Goal: Task Accomplishment & Management: Use online tool/utility

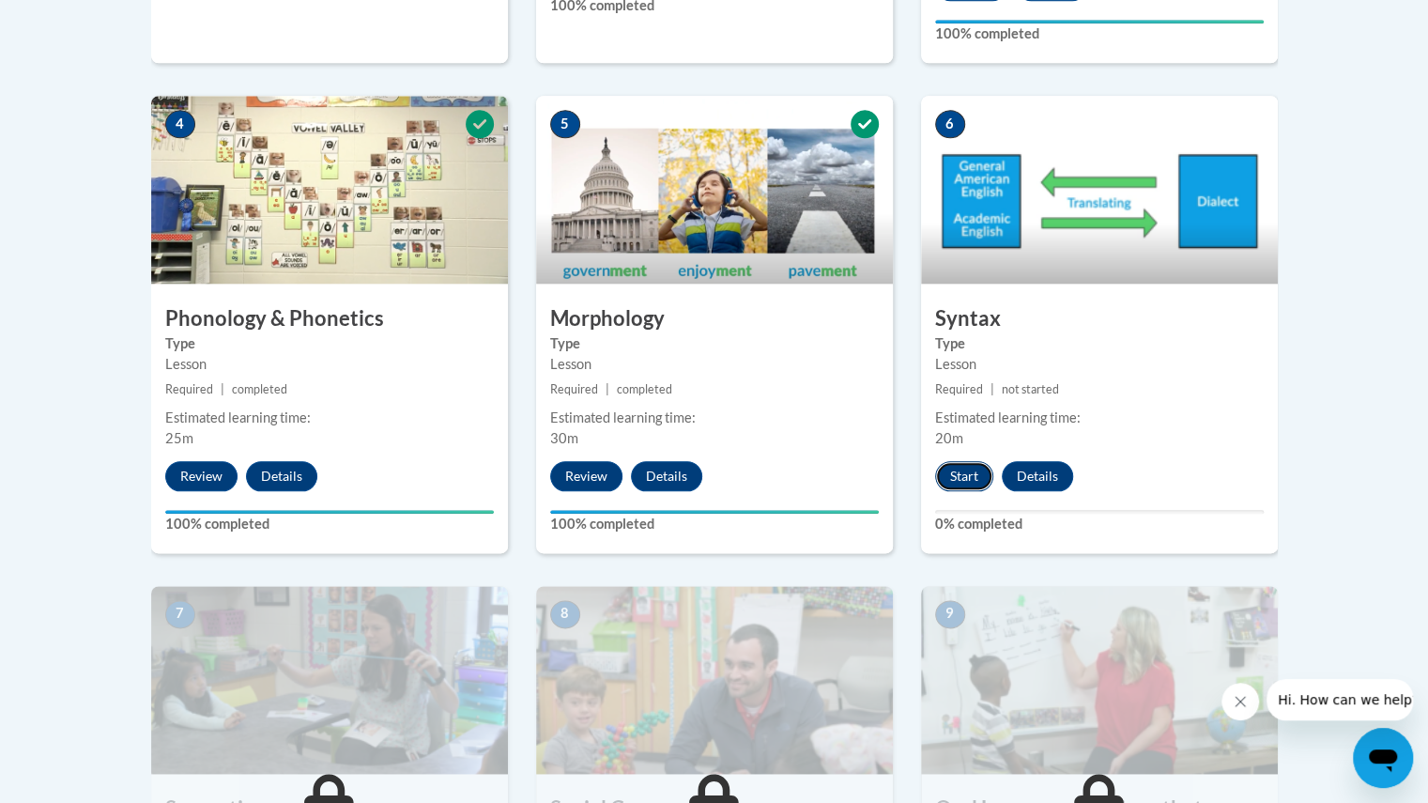
click at [969, 477] on button "Start" at bounding box center [964, 476] width 58 height 30
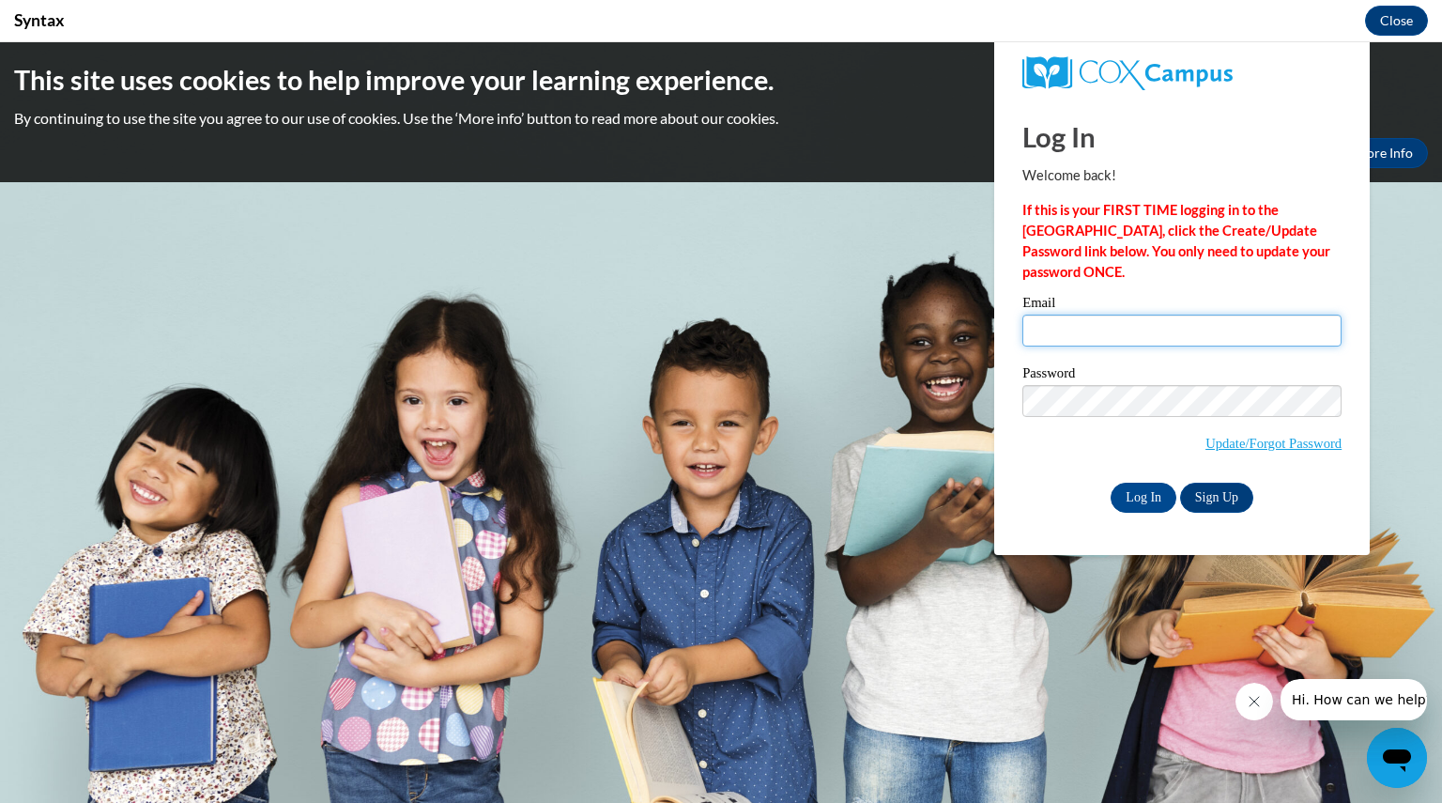
type input "woodbrianna@aasd.k12.wi.us"
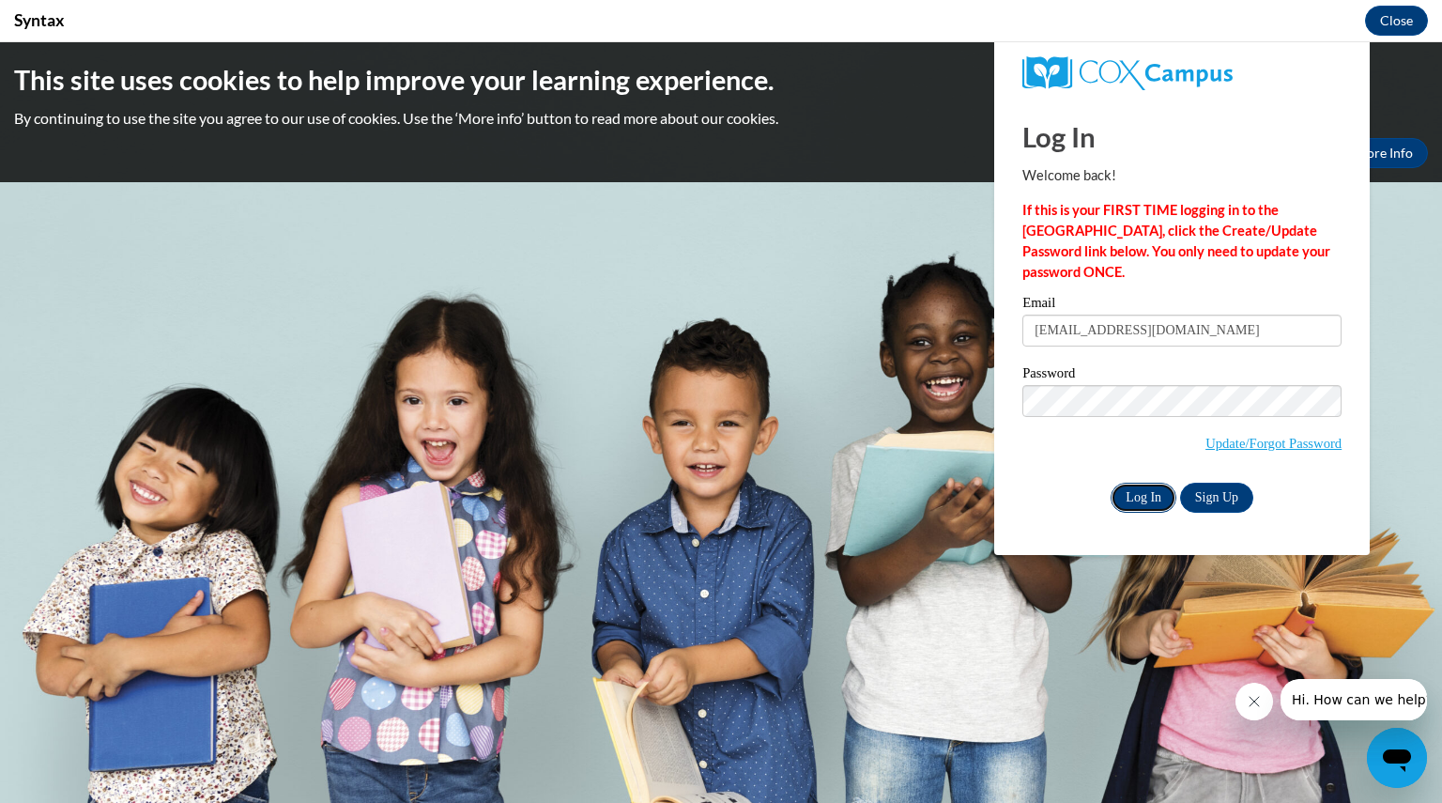
click at [1145, 493] on input "Log In" at bounding box center [1144, 498] width 66 height 30
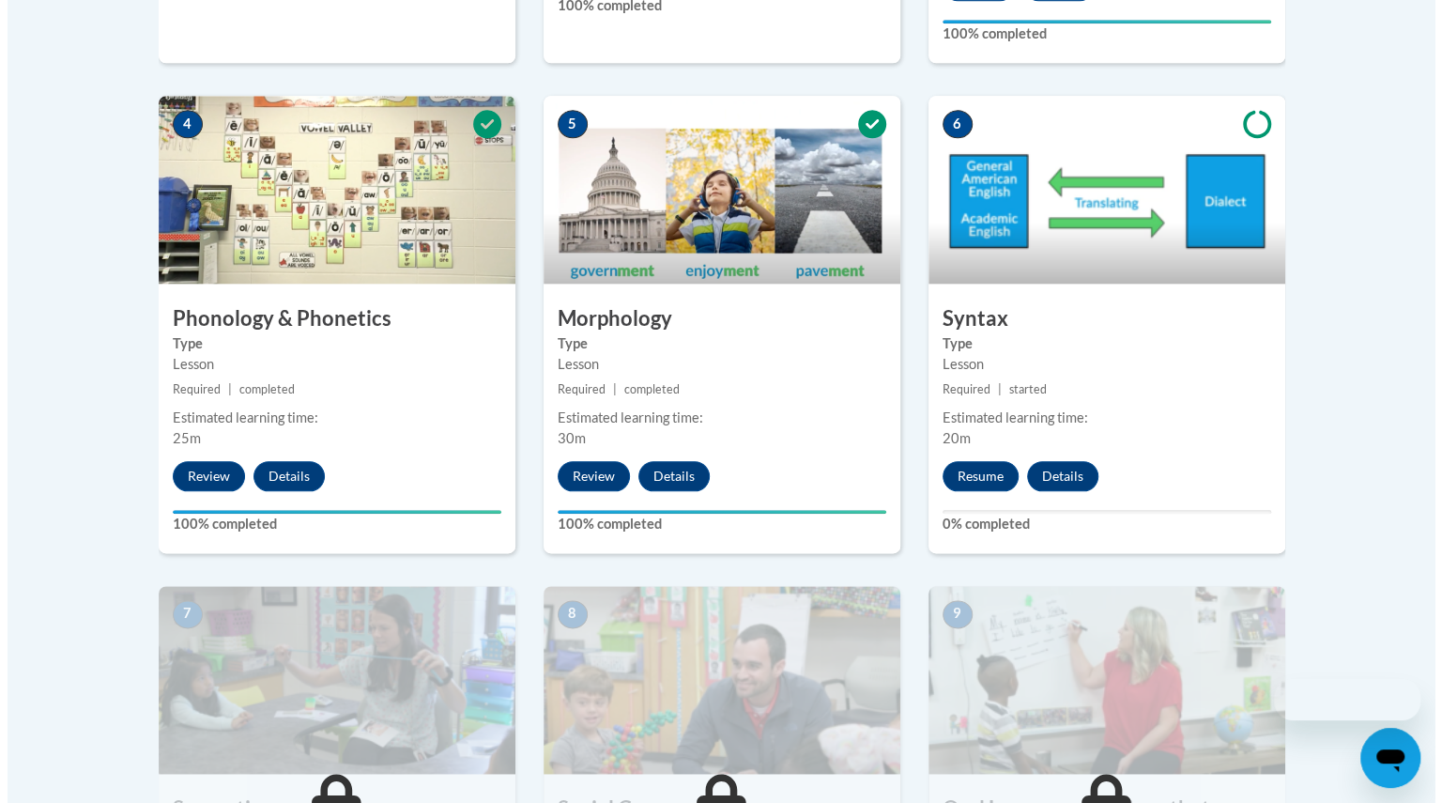
scroll to position [958, 0]
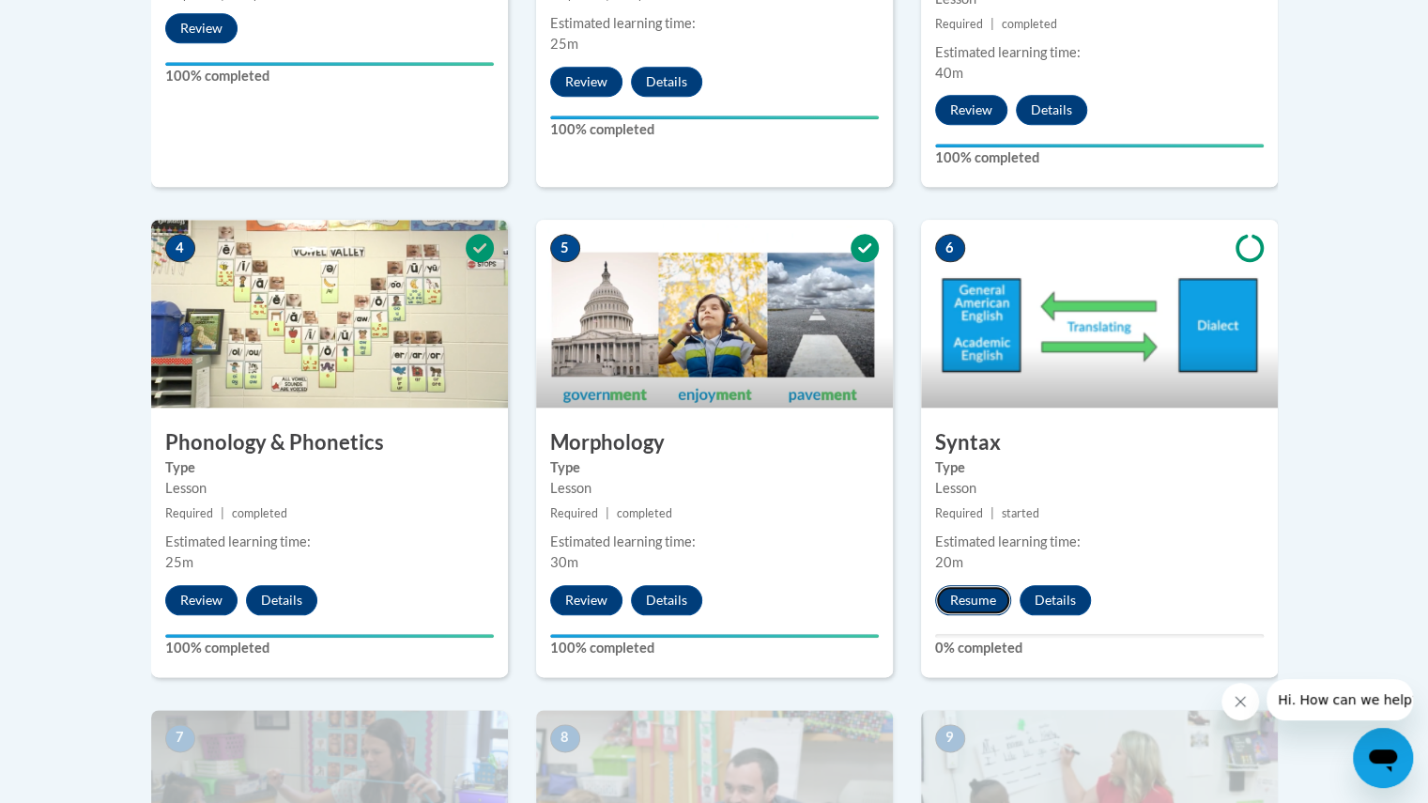
click at [967, 595] on button "Resume" at bounding box center [973, 600] width 76 height 30
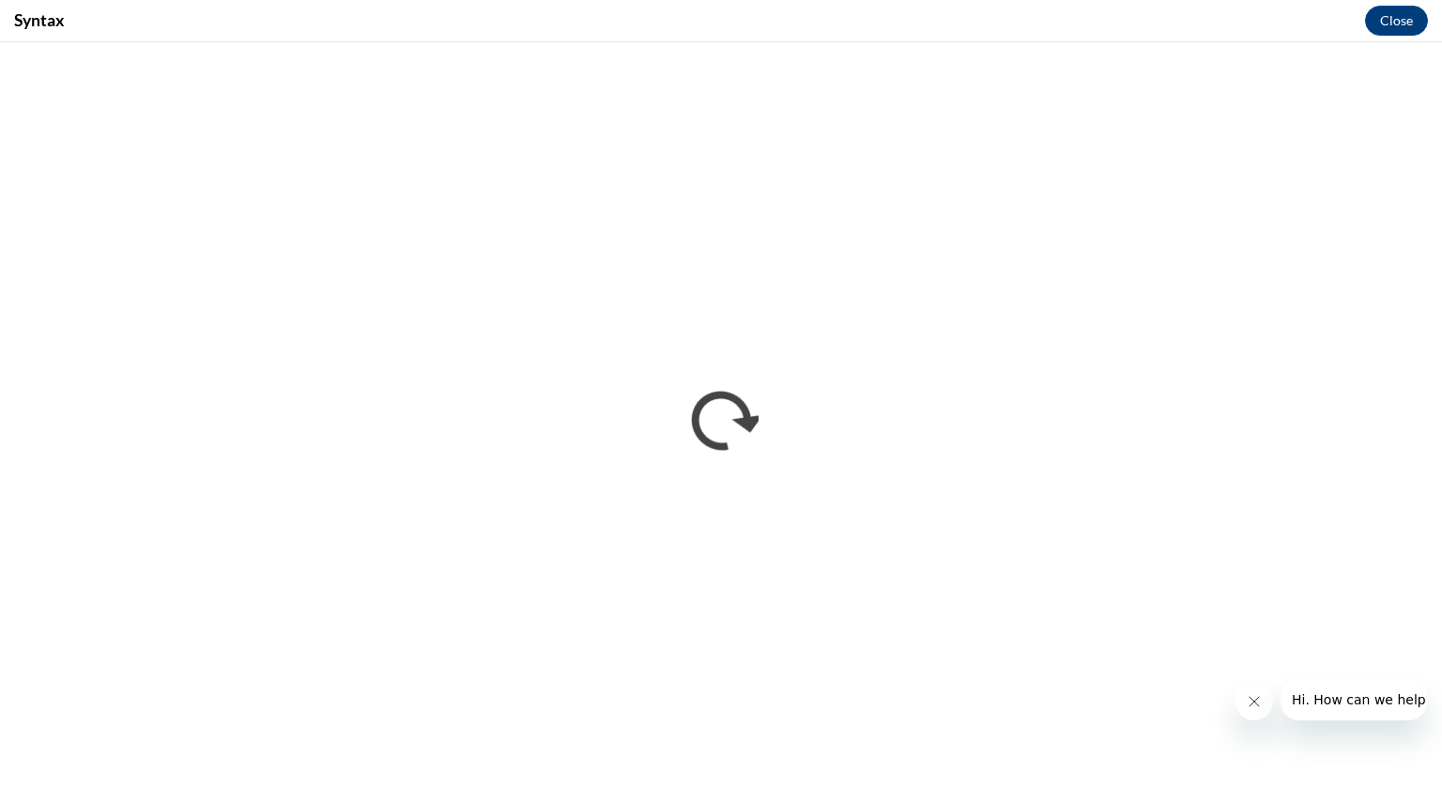
scroll to position [0, 0]
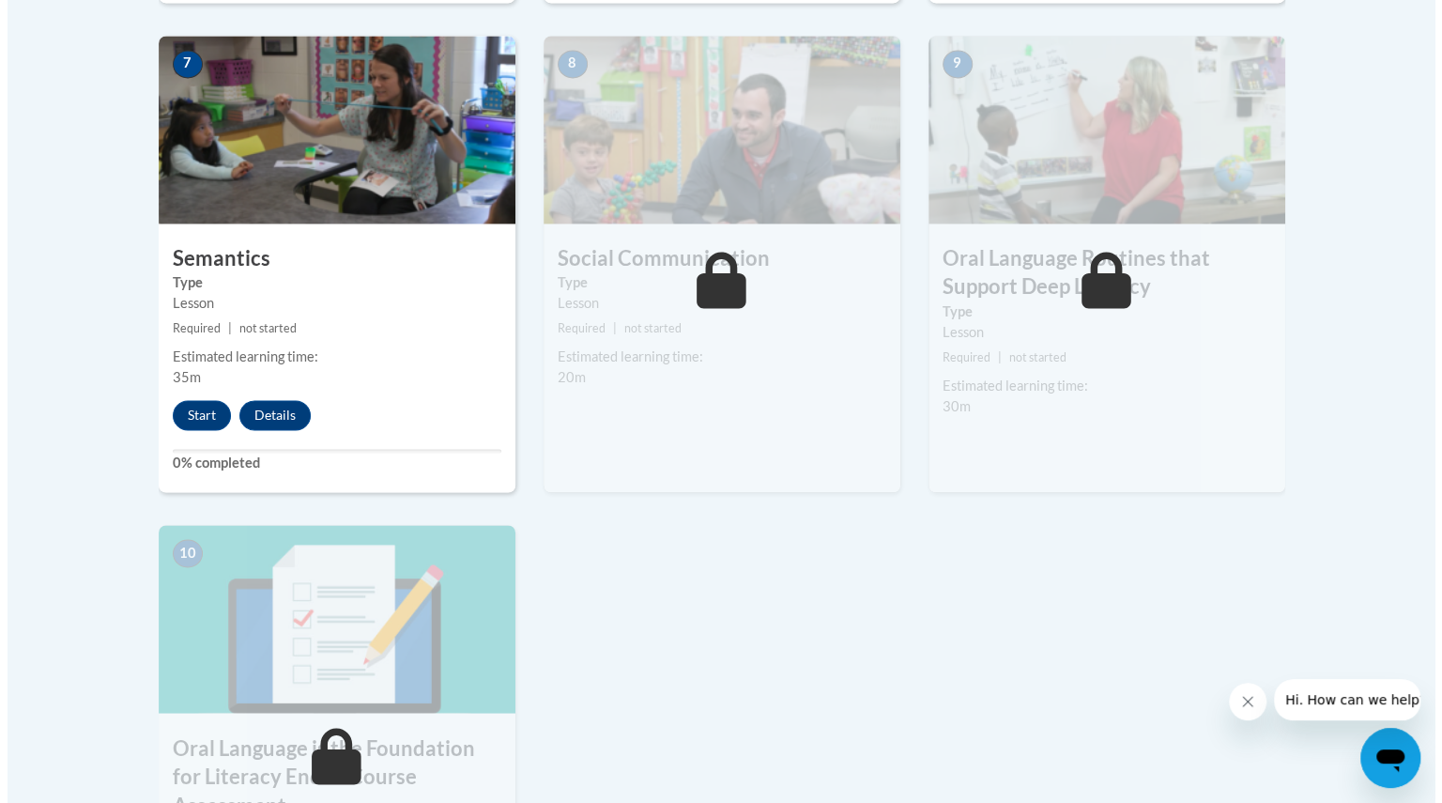
scroll to position [1633, 0]
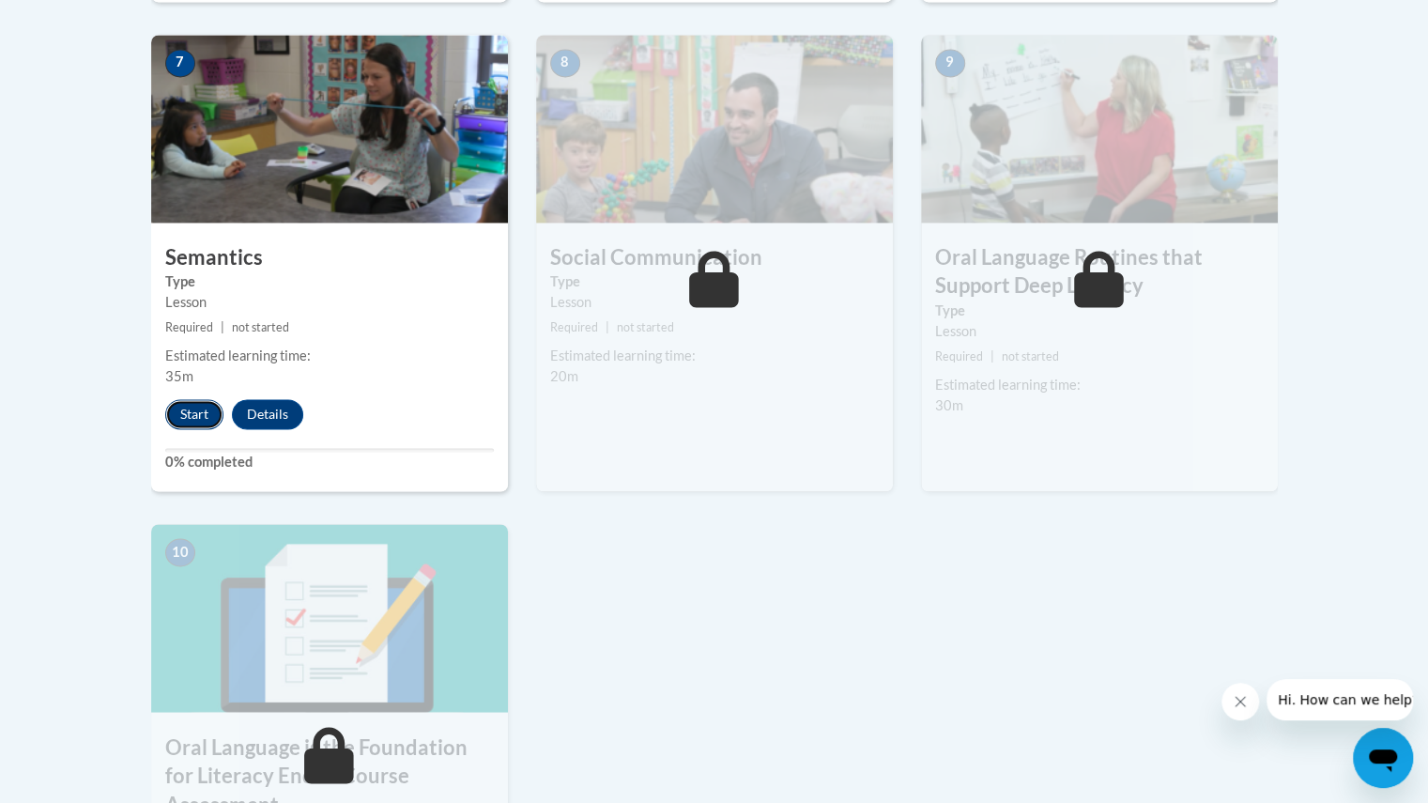
click at [201, 410] on button "Start" at bounding box center [194, 414] width 58 height 30
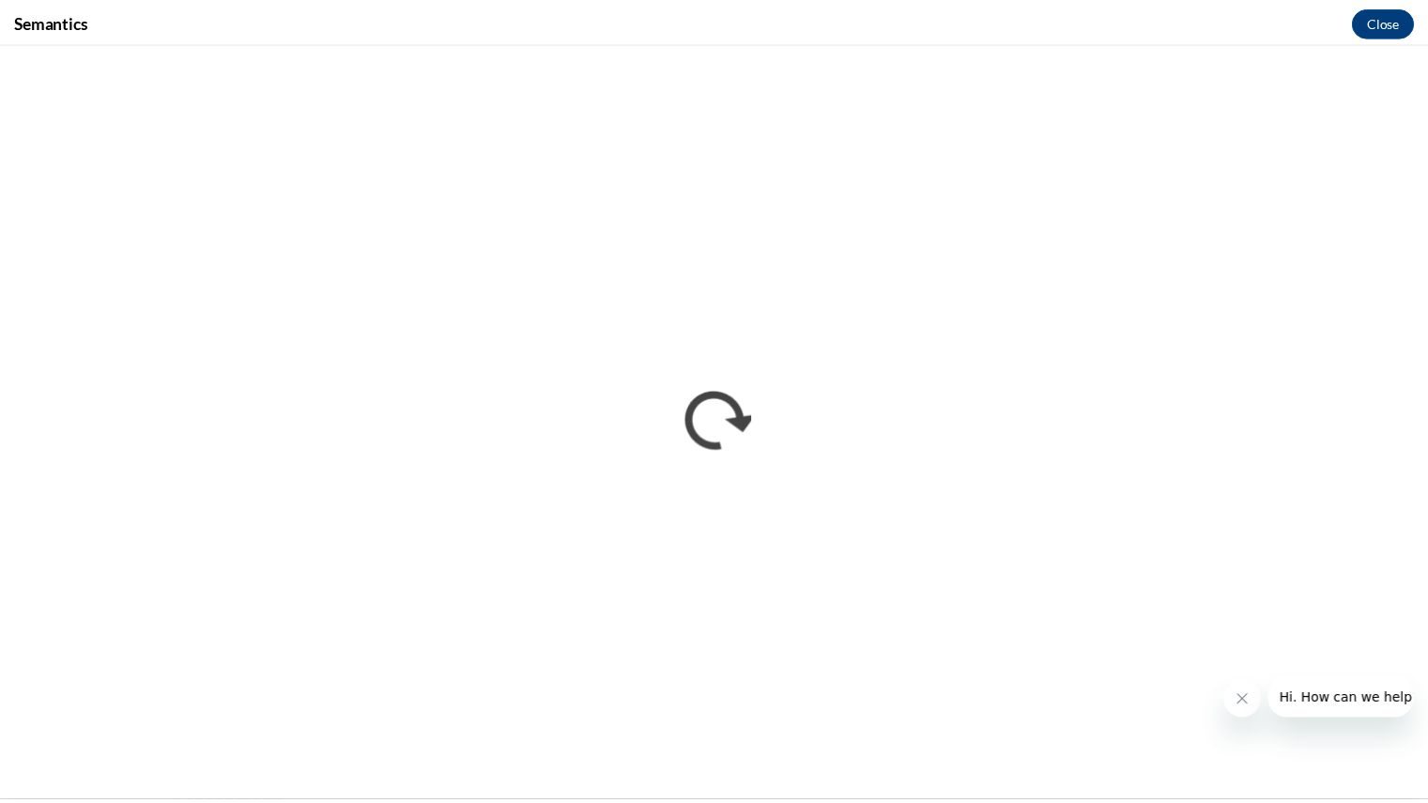
scroll to position [0, 0]
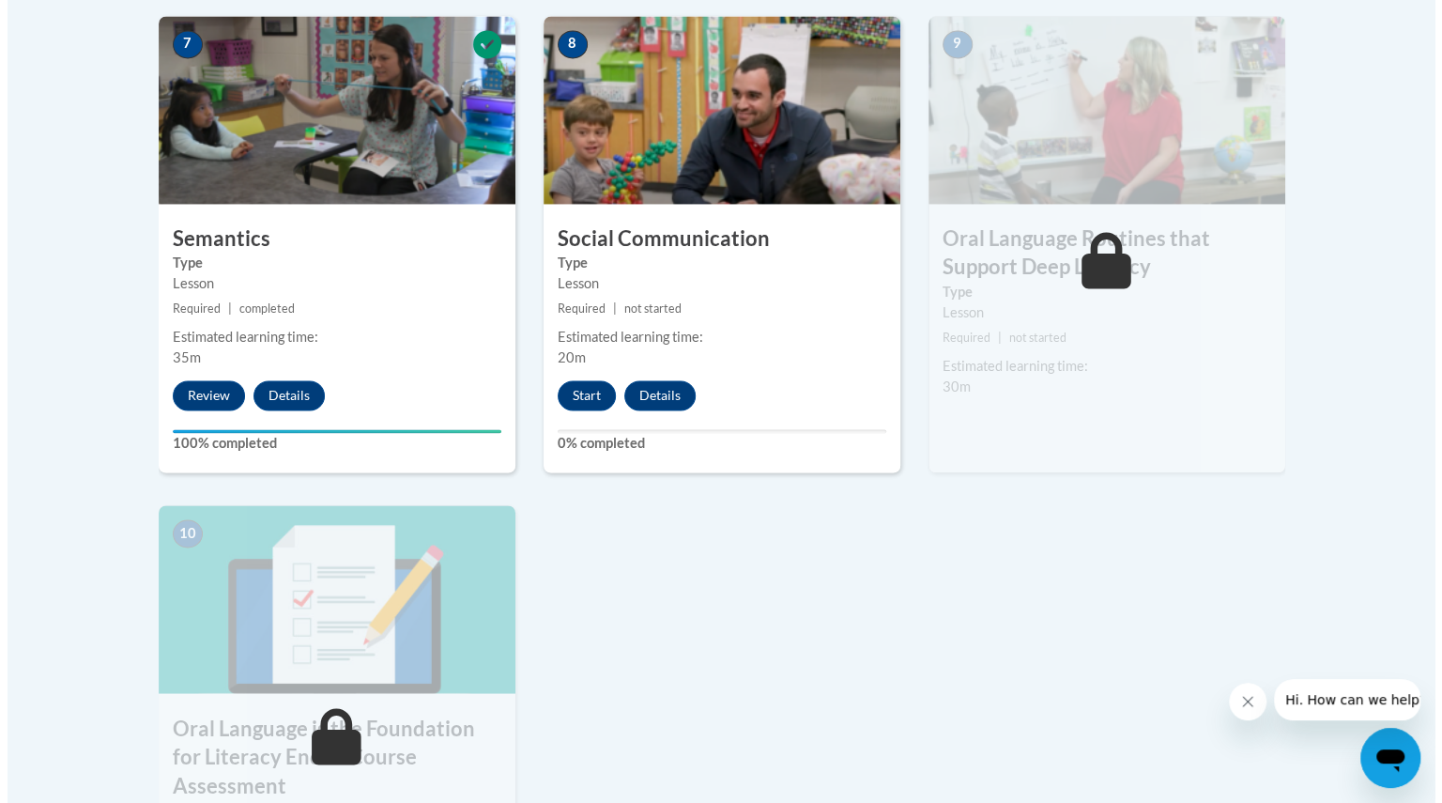
scroll to position [1655, 0]
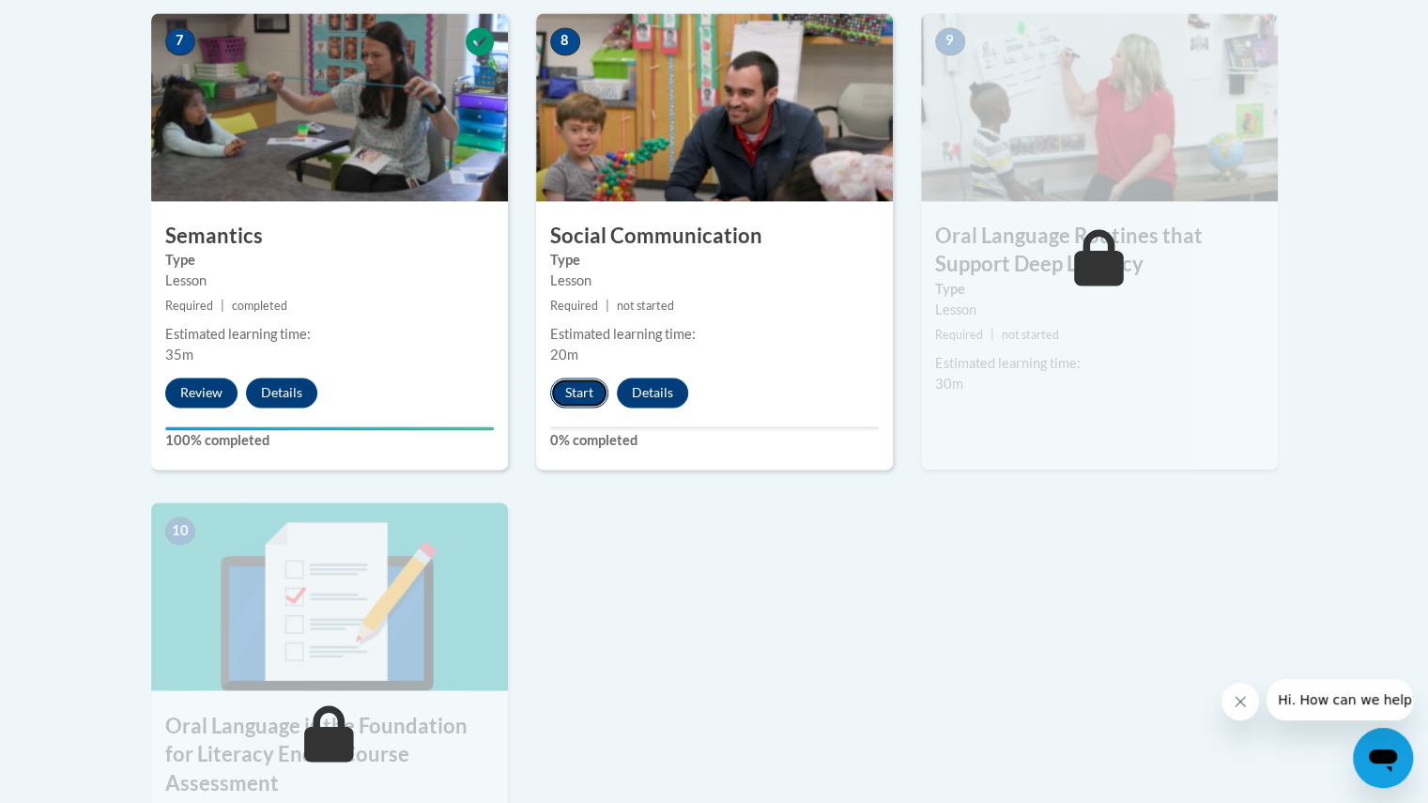
click at [587, 387] on button "Start" at bounding box center [579, 393] width 58 height 30
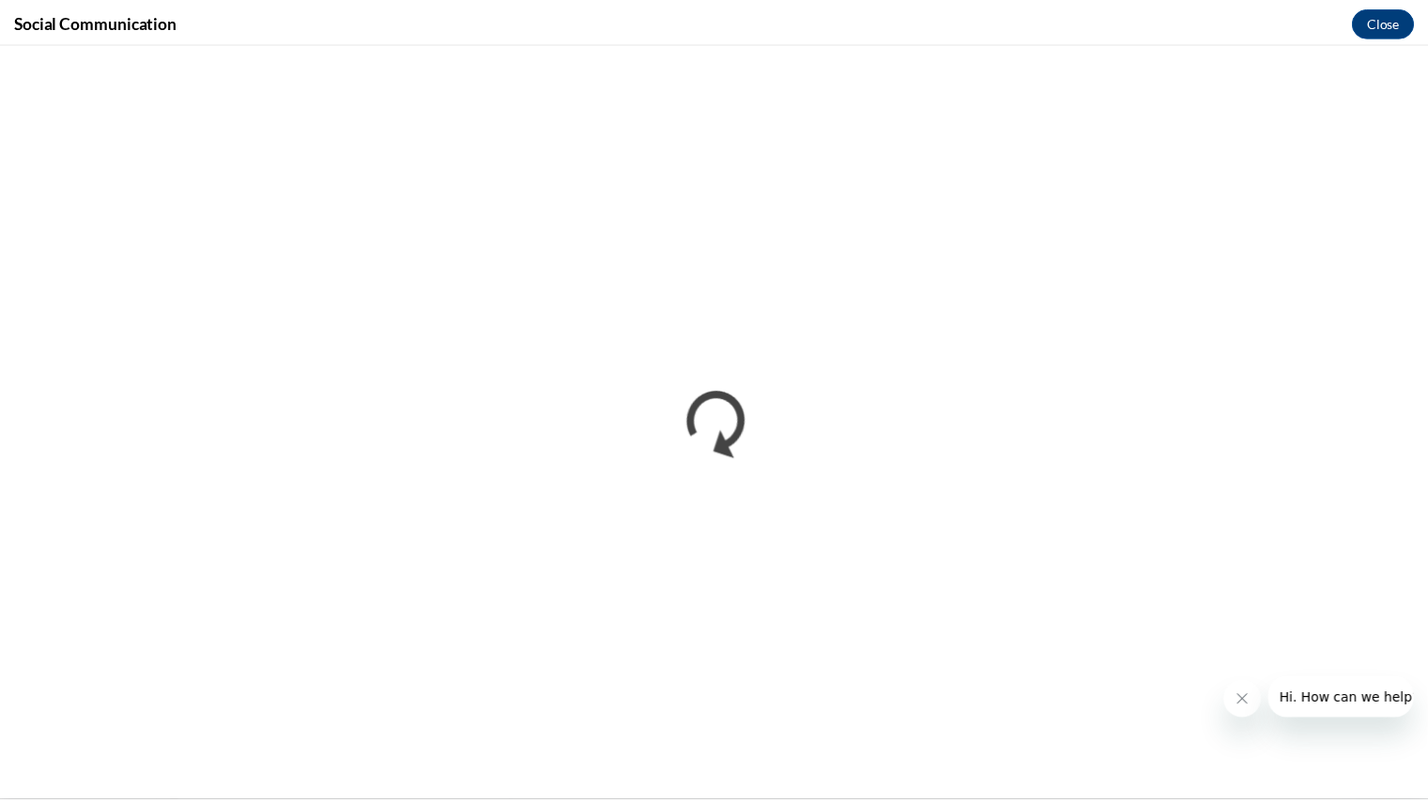
scroll to position [0, 0]
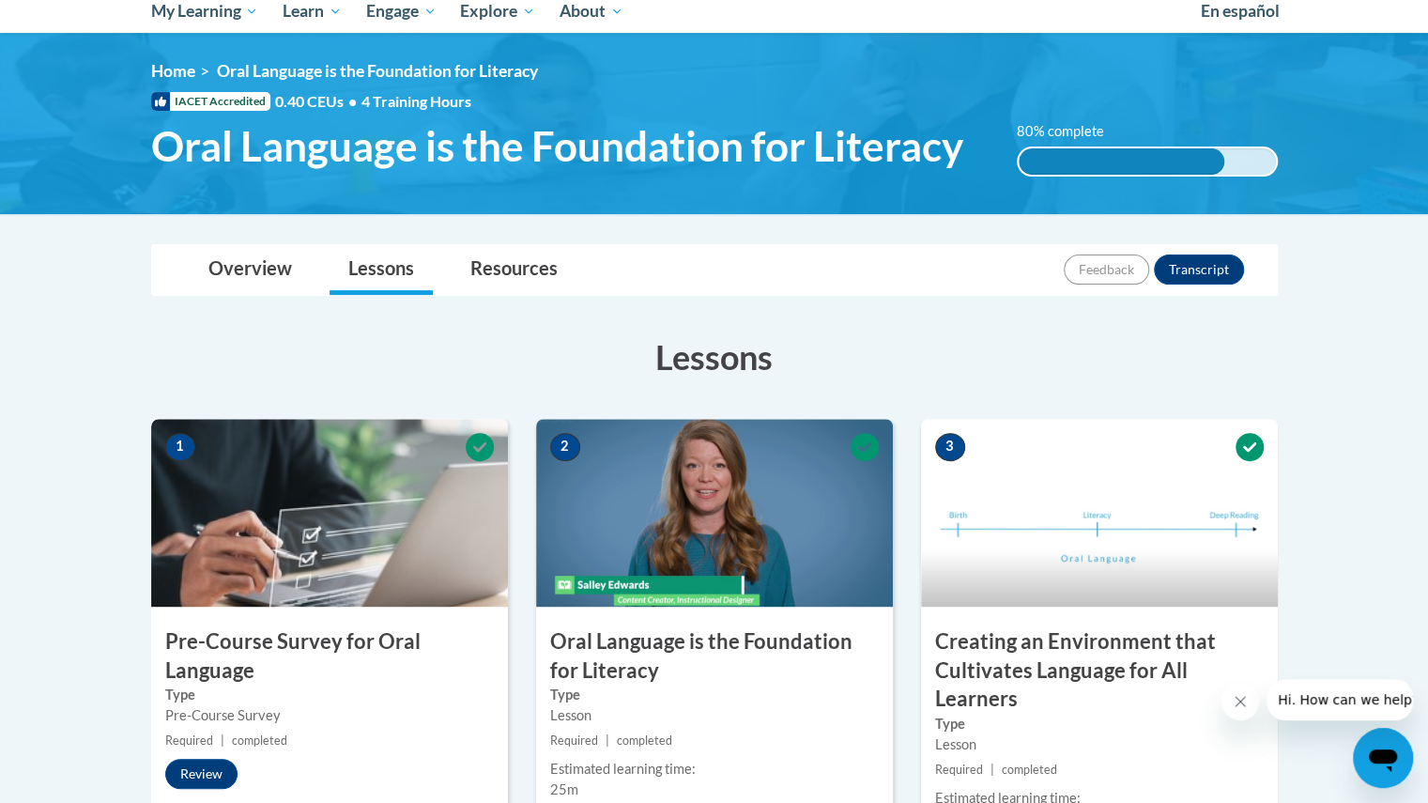
scroll to position [211, 0]
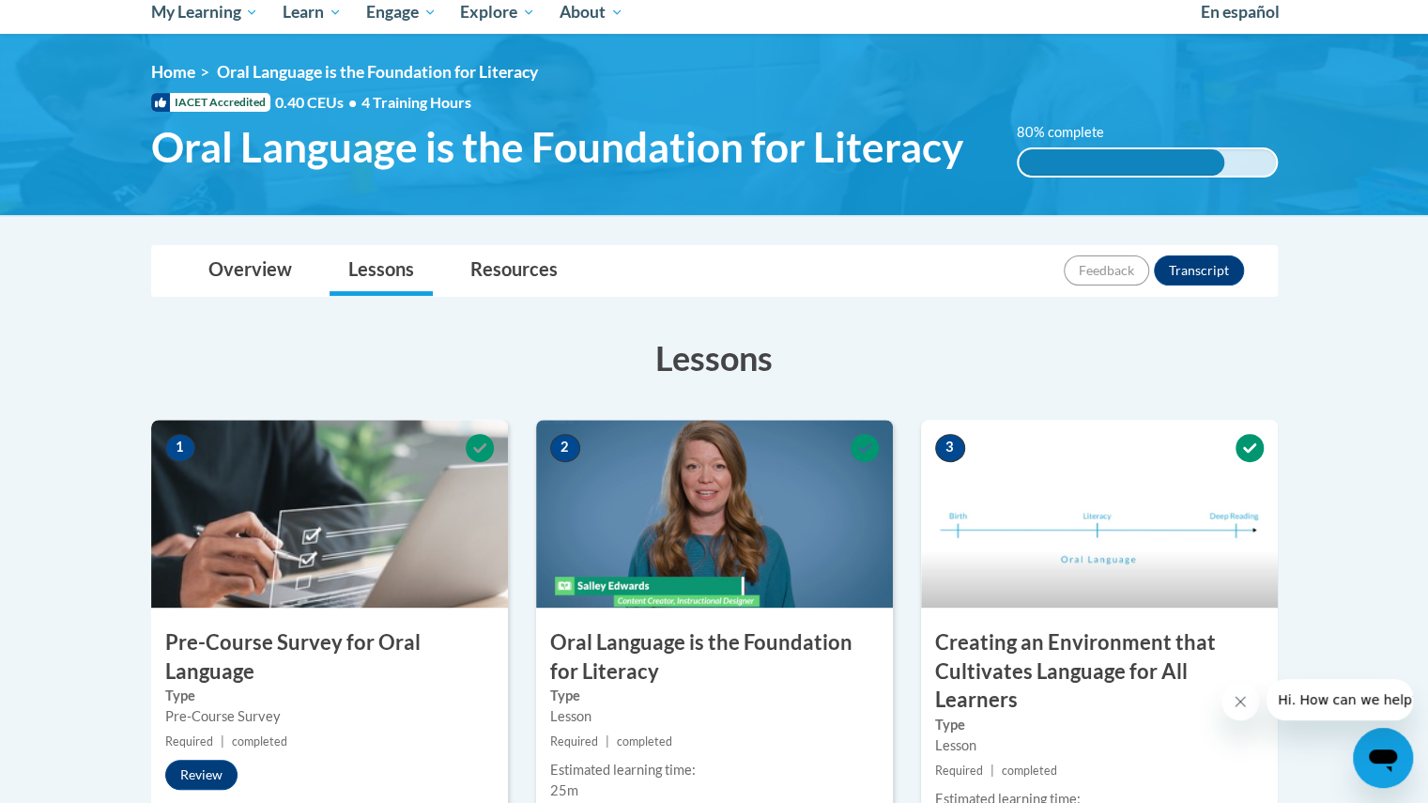
click at [917, 509] on div "3 Creating an Environment that Cultivates Language for All Learners Type Lesson…" at bounding box center [1099, 693] width 385 height 547
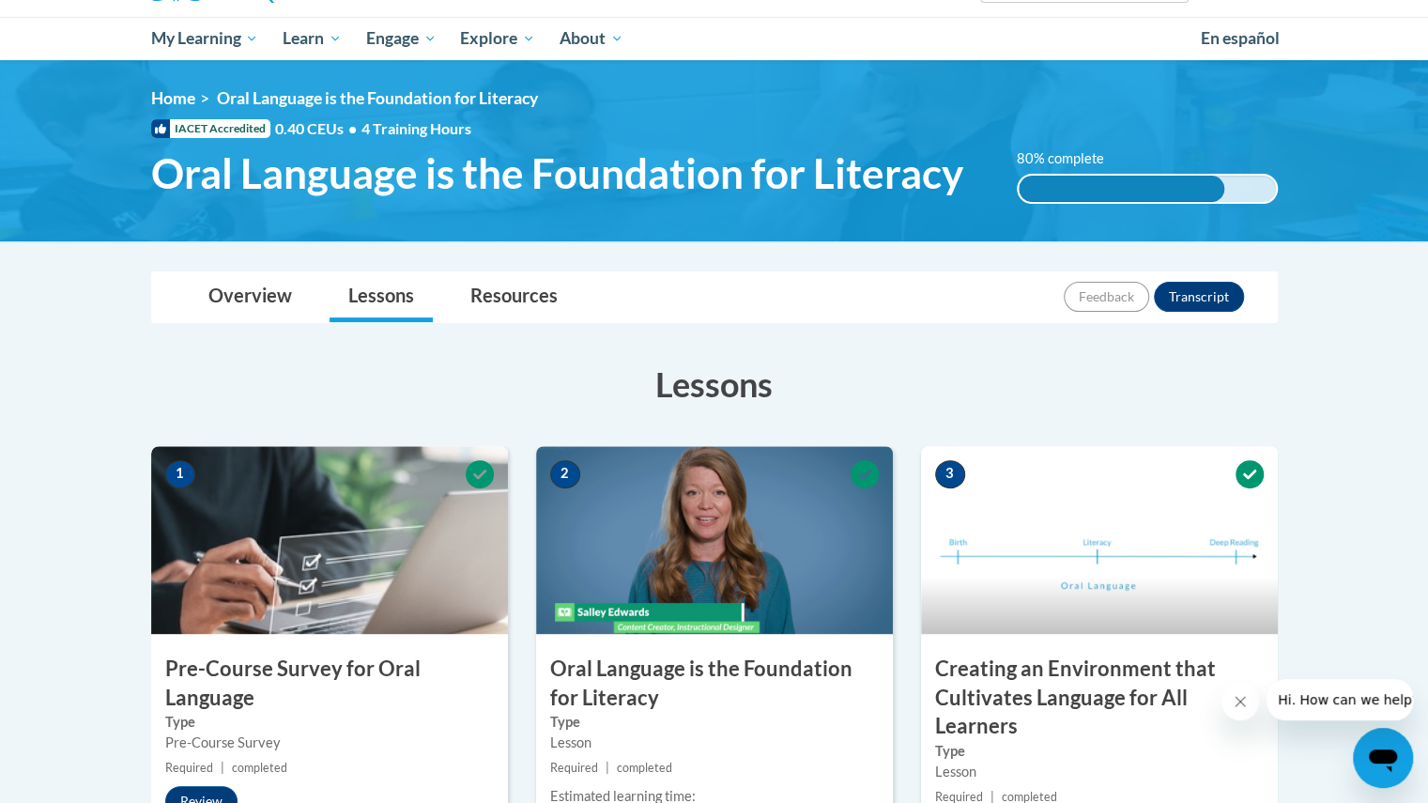
scroll to position [0, 0]
